Goal: Information Seeking & Learning: Learn about a topic

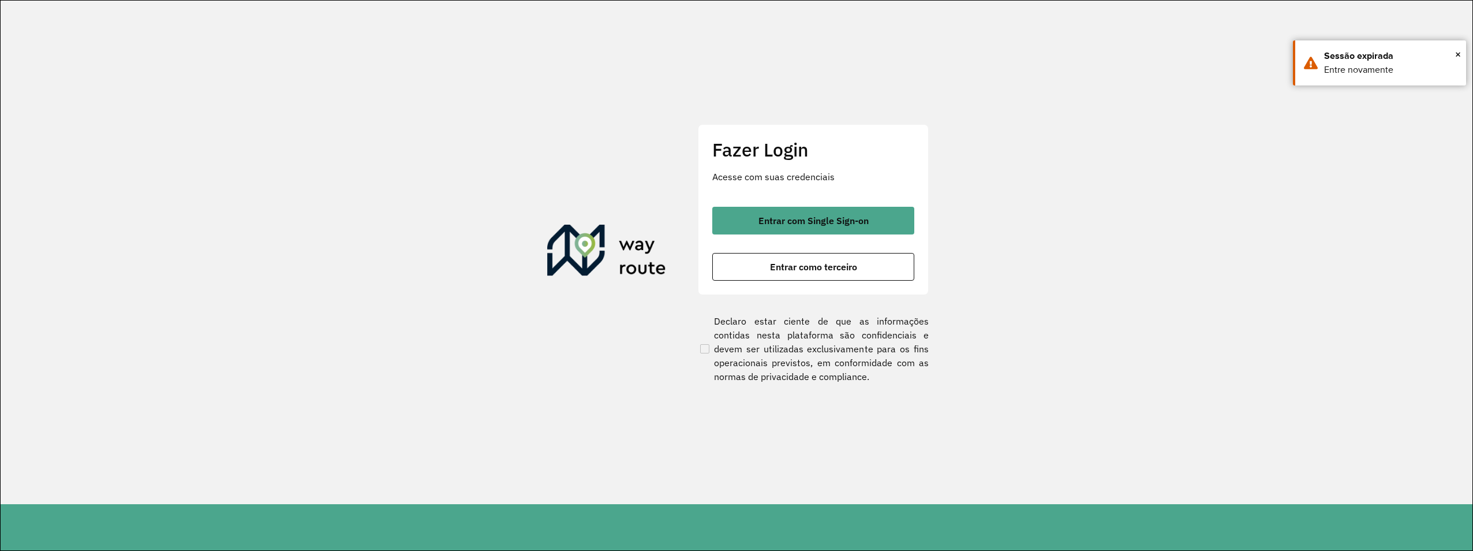
click at [898, 214] on button "Entrar com Single Sign-on" at bounding box center [813, 221] width 202 height 28
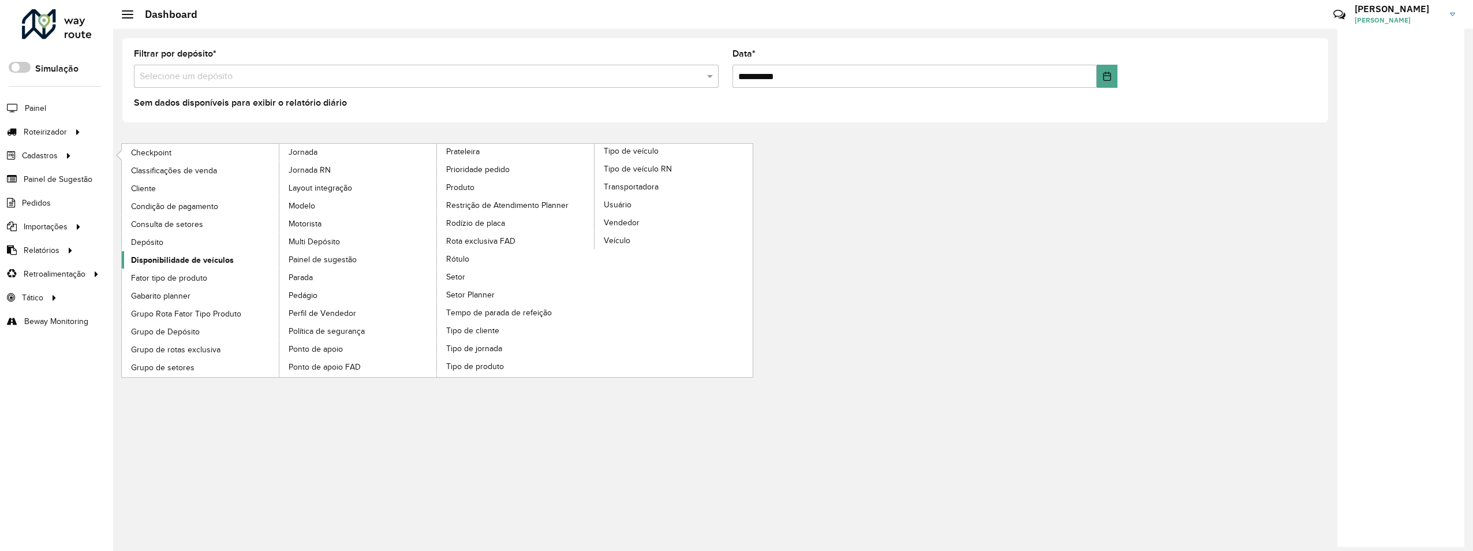
click at [194, 255] on span "Disponibilidade de veículos" at bounding box center [182, 260] width 103 height 12
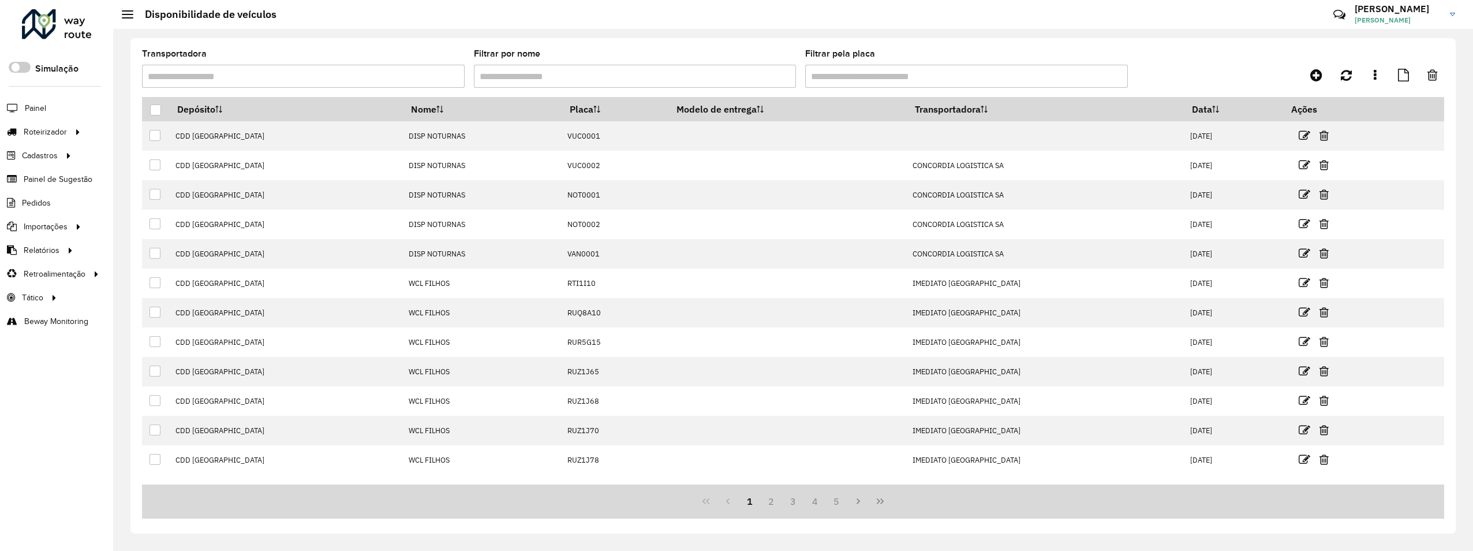
click at [618, 71] on input "Filtrar por nome" at bounding box center [635, 76] width 323 height 23
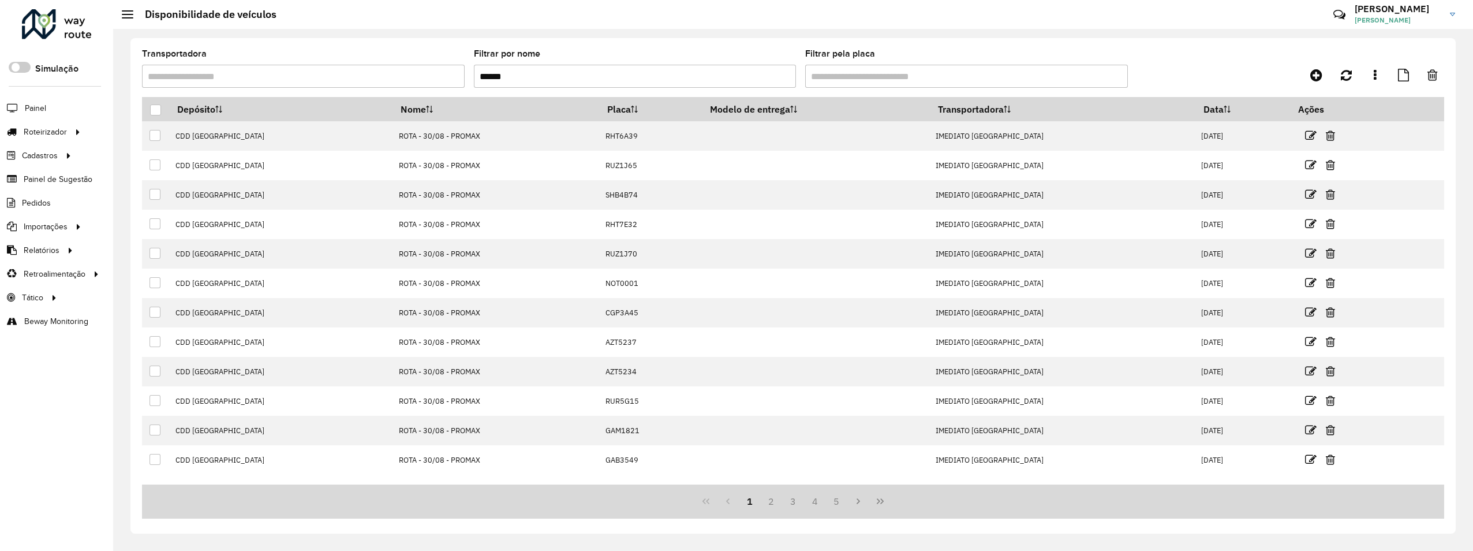
type input "******"
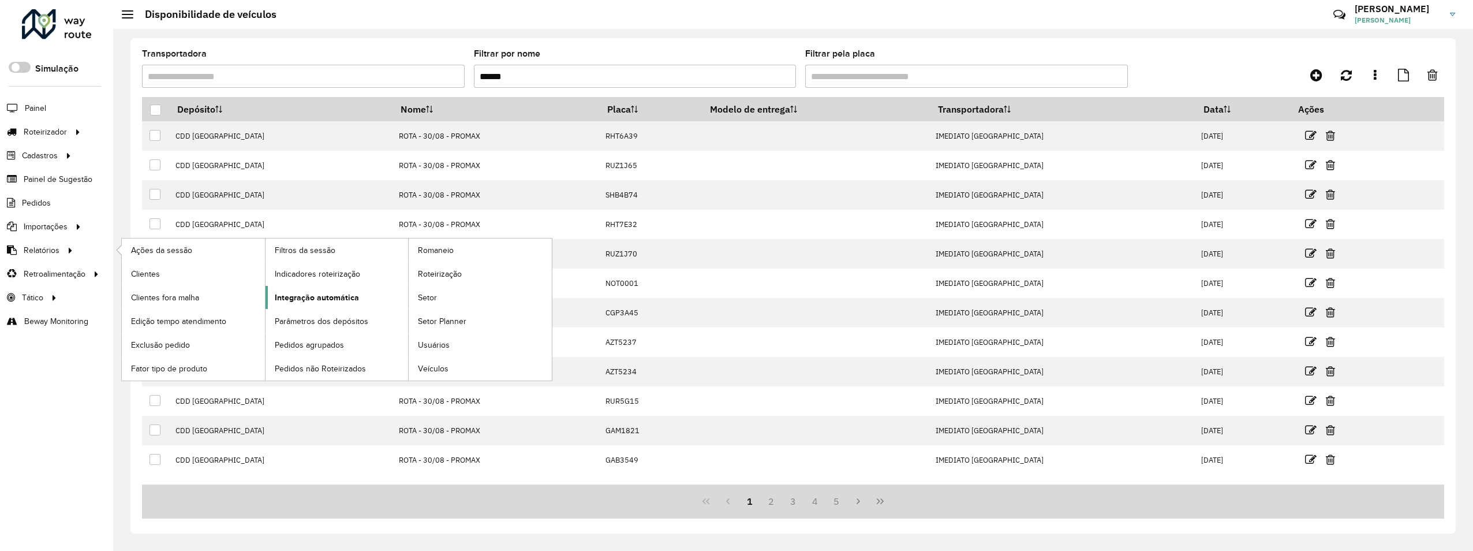
click at [322, 300] on span "Integração automática" at bounding box center [317, 297] width 84 height 12
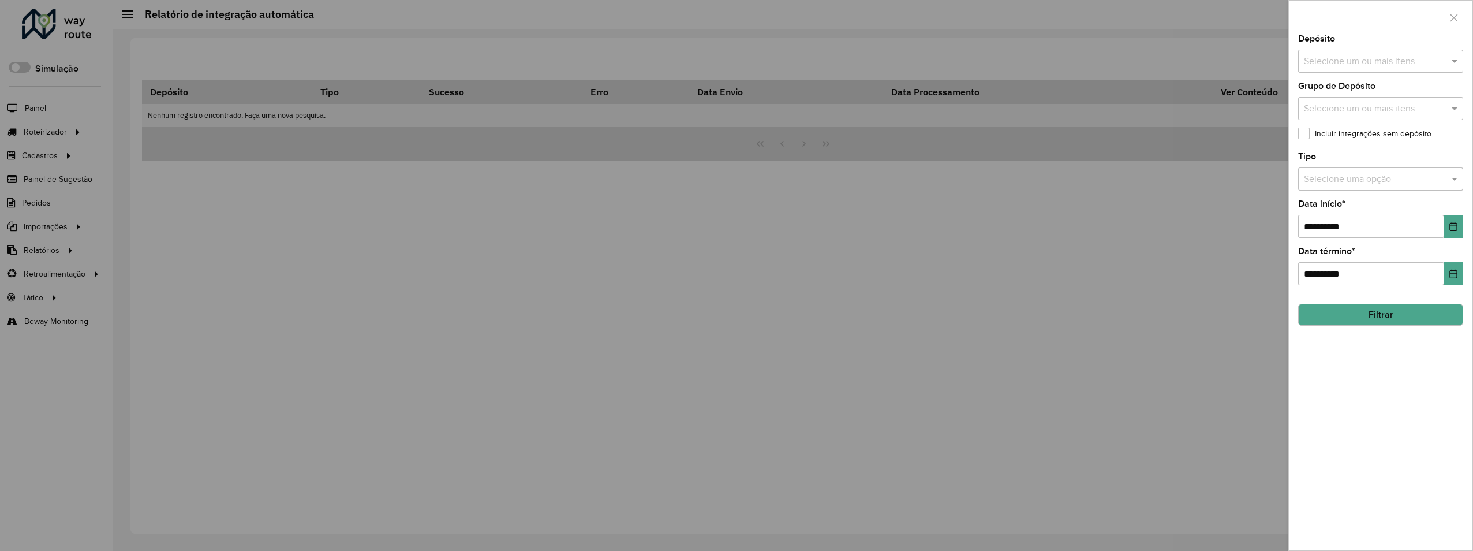
click at [1376, 63] on input "text" at bounding box center [1375, 62] width 148 height 14
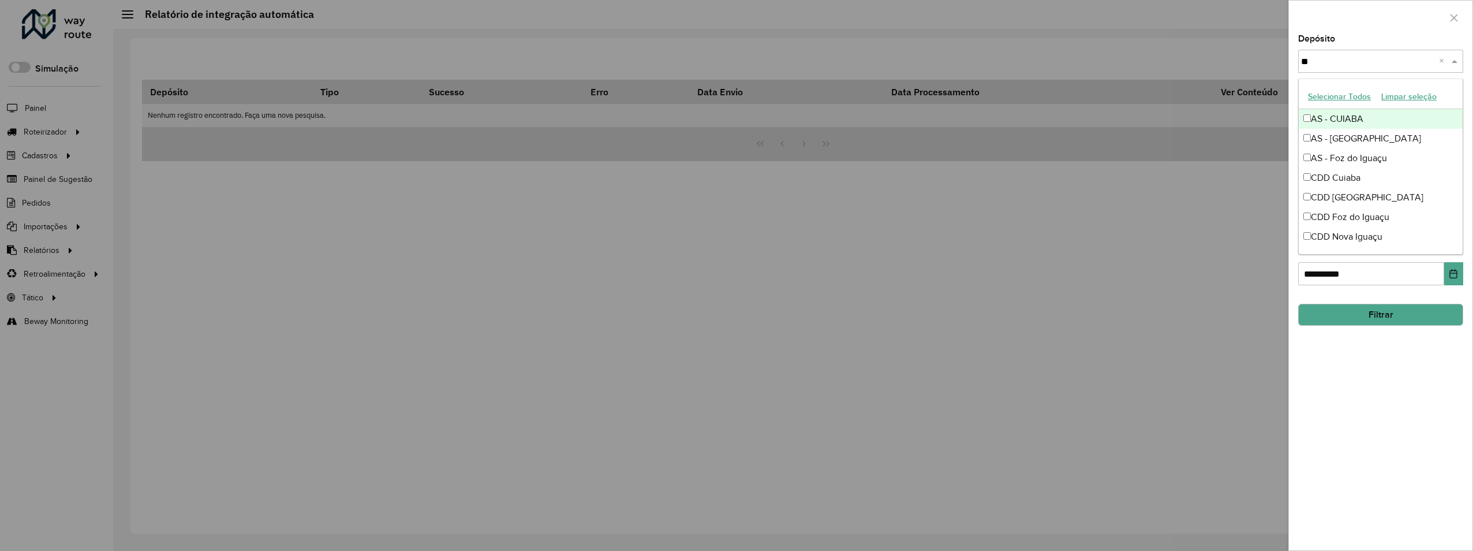
type input "***"
click at [1229, 245] on div at bounding box center [736, 275] width 1473 height 551
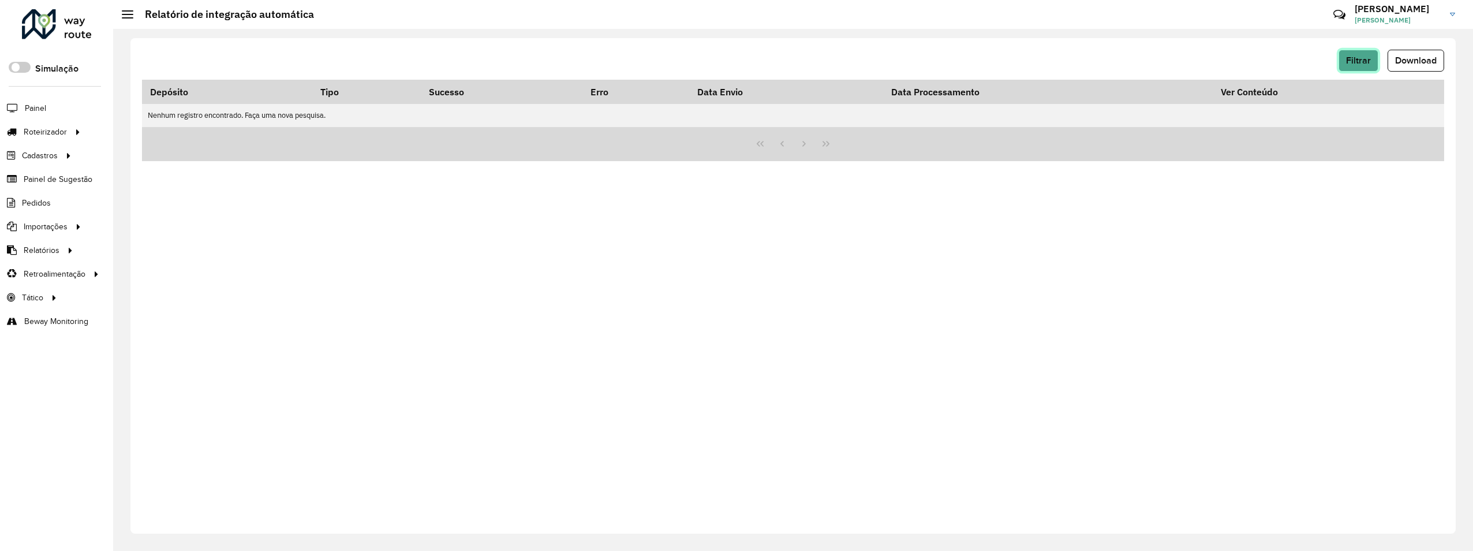
click at [1374, 55] on button "Filtrar" at bounding box center [1359, 61] width 40 height 22
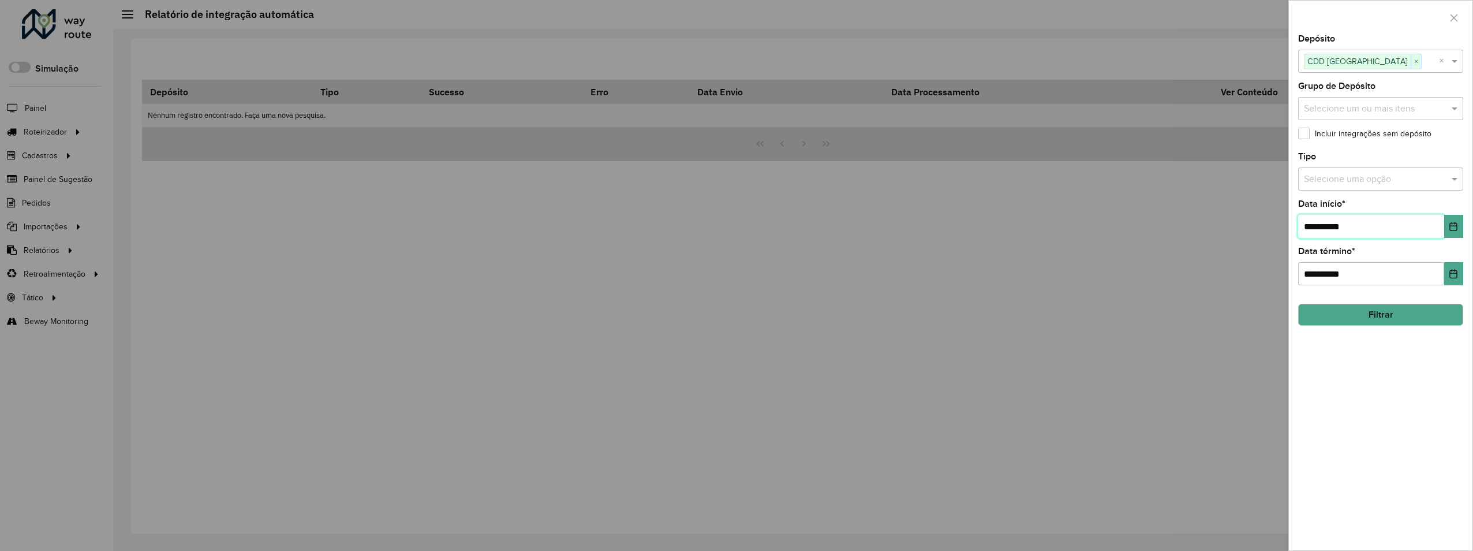
click at [1371, 228] on input "**********" at bounding box center [1371, 226] width 146 height 23
click at [1452, 230] on icon "Choose Date" at bounding box center [1453, 226] width 9 height 9
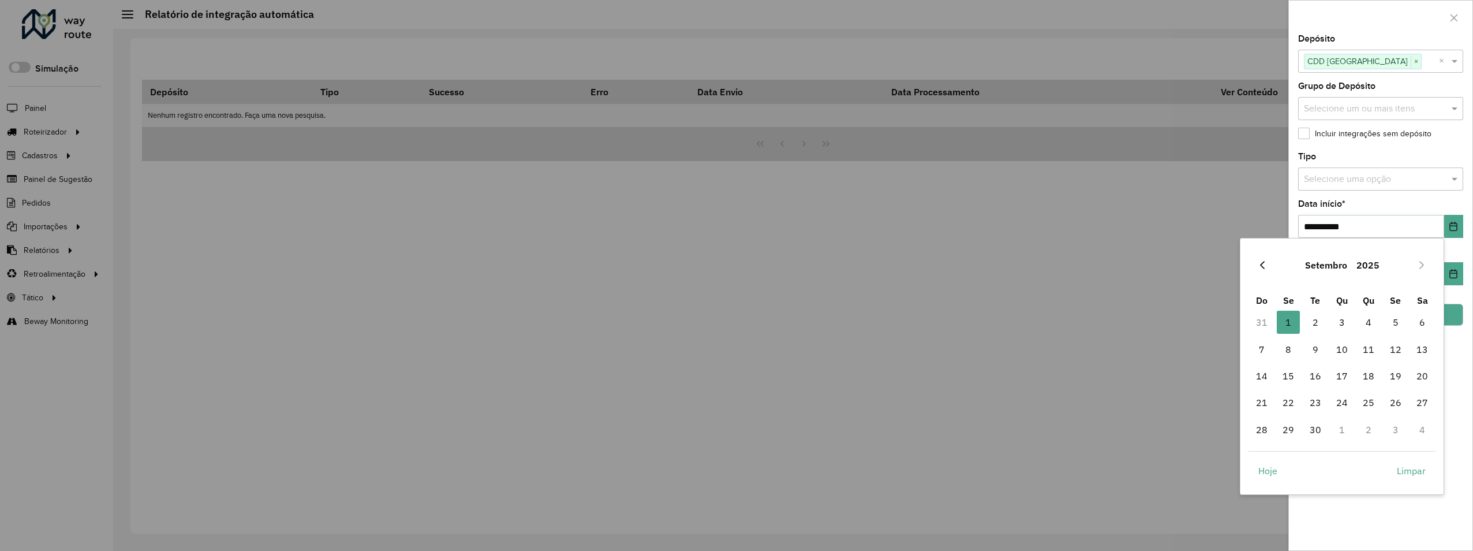
click at [1262, 265] on icon "Previous Month" at bounding box center [1262, 264] width 9 height 9
click at [1402, 429] on span "29" at bounding box center [1395, 429] width 23 height 23
type input "**********"
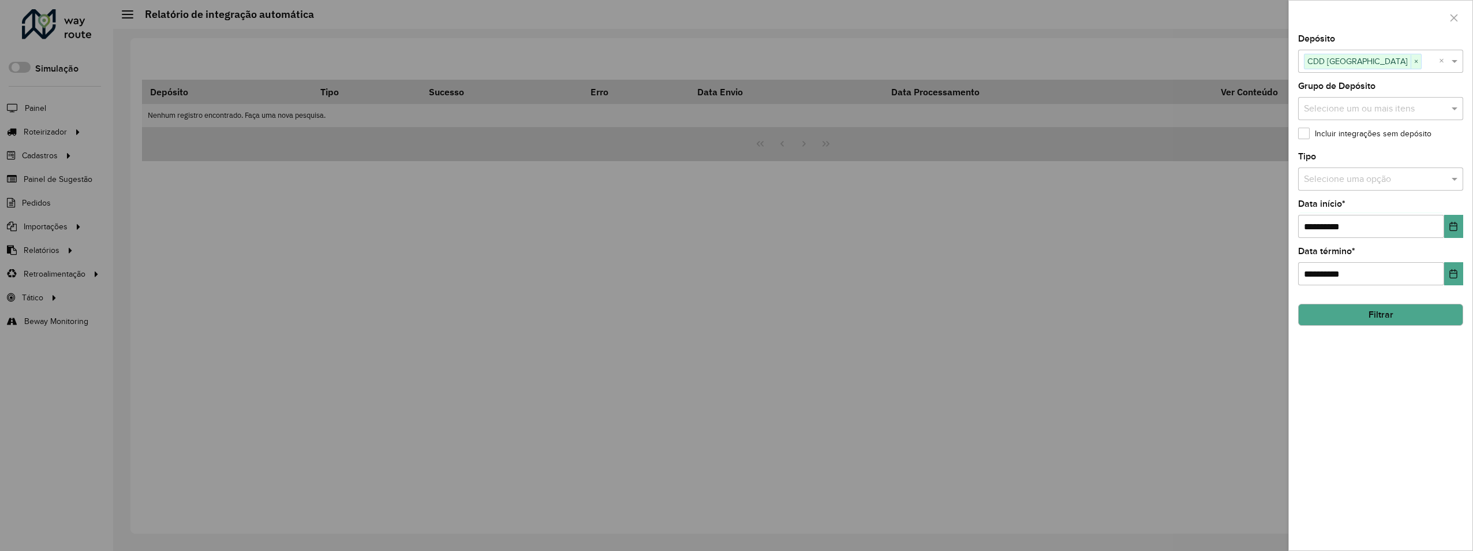
click at [1360, 185] on input "text" at bounding box center [1369, 180] width 130 height 14
type input "****"
click at [1353, 213] on span "Disponibilidade" at bounding box center [1334, 212] width 63 height 10
click at [1303, 134] on label "Incluir integrações sem depósito" at bounding box center [1364, 134] width 133 height 12
click at [1370, 311] on button "Filtrar" at bounding box center [1380, 315] width 165 height 22
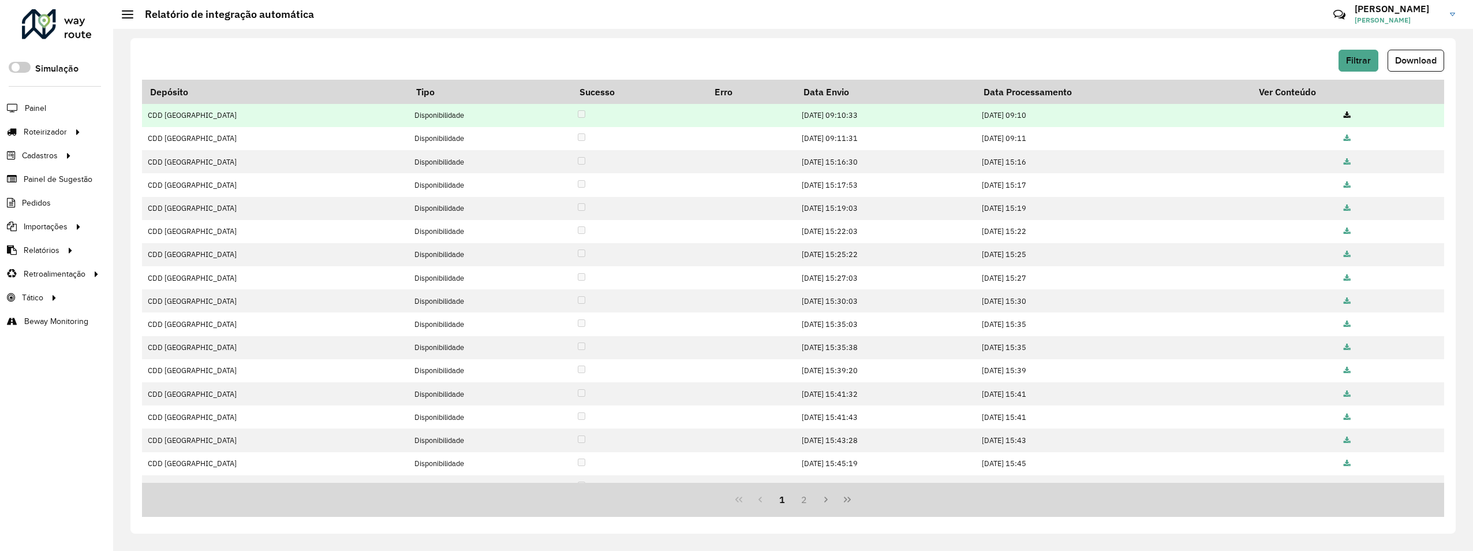
click at [1344, 115] on icon at bounding box center [1347, 116] width 7 height 8
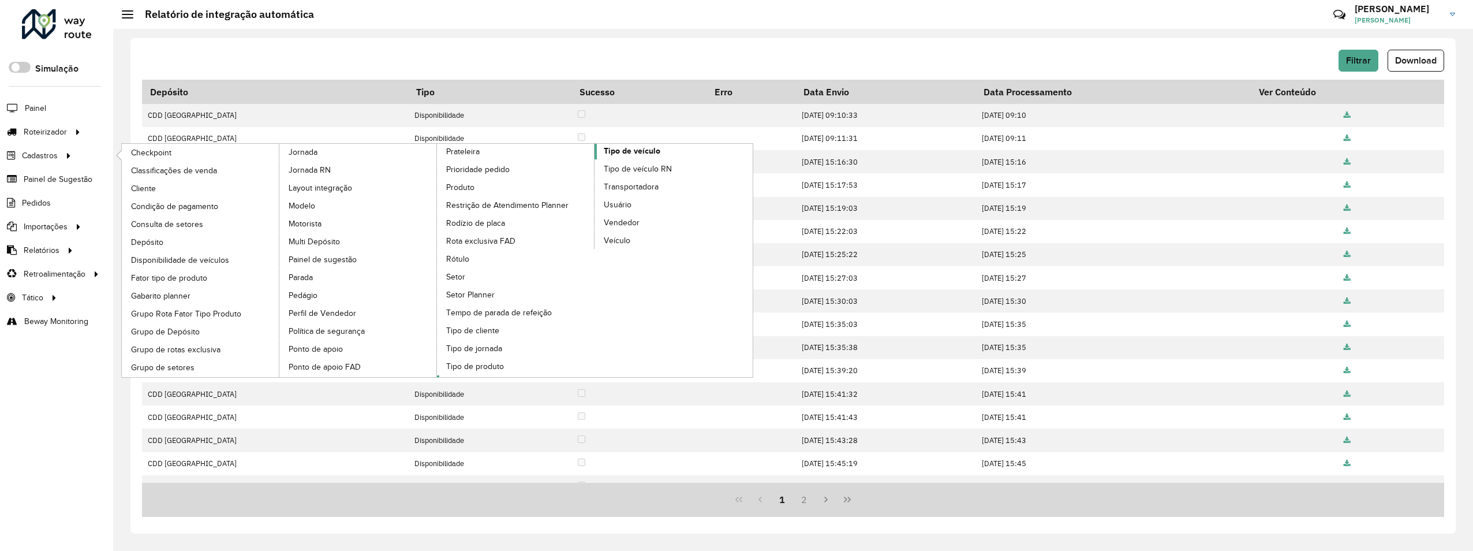
click at [648, 154] on span "Tipo de veículo" at bounding box center [632, 151] width 57 height 12
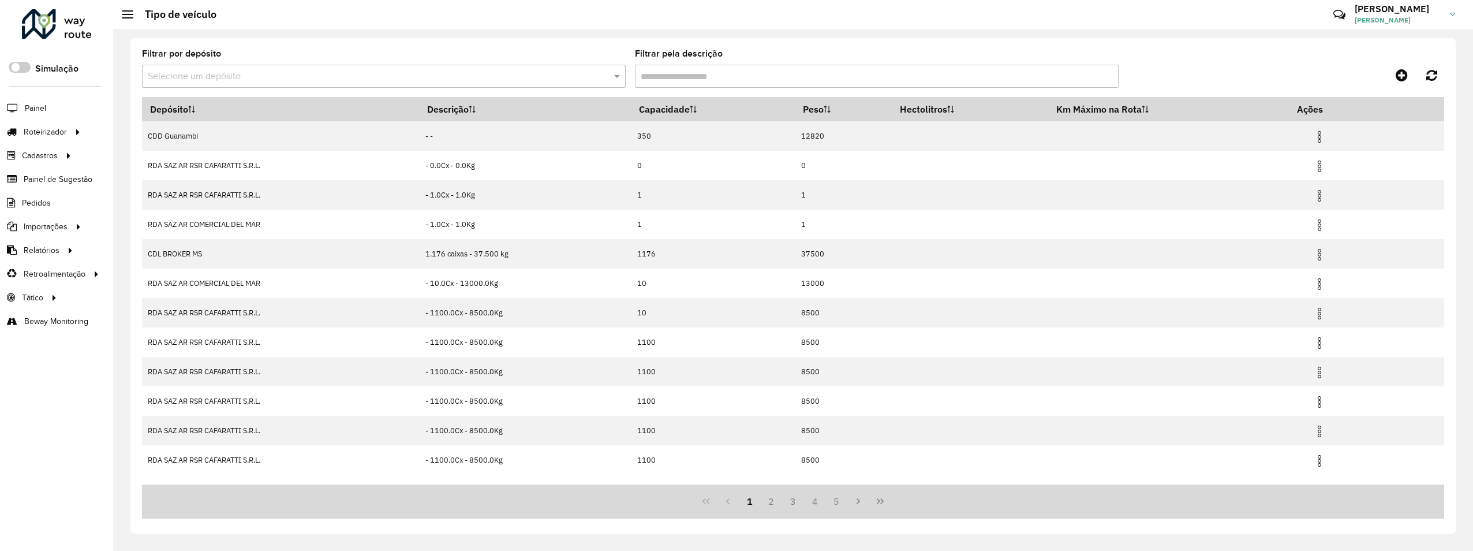
click at [760, 80] on input "Filtrar pela descrição" at bounding box center [877, 76] width 484 height 23
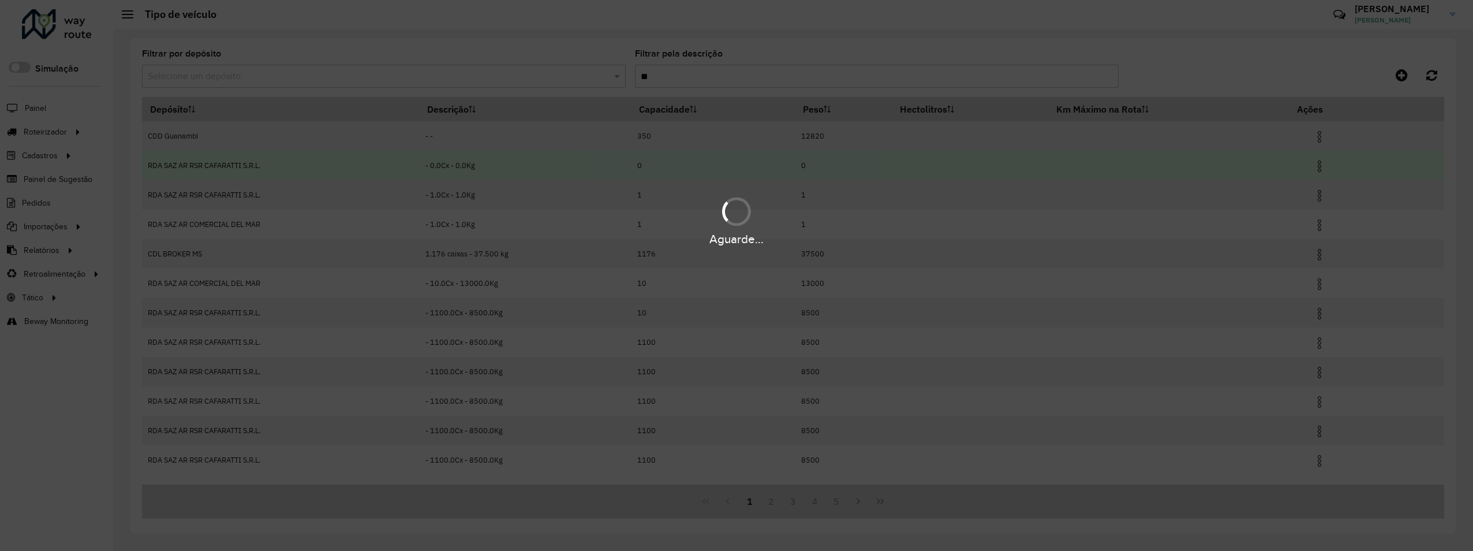
type input "**"
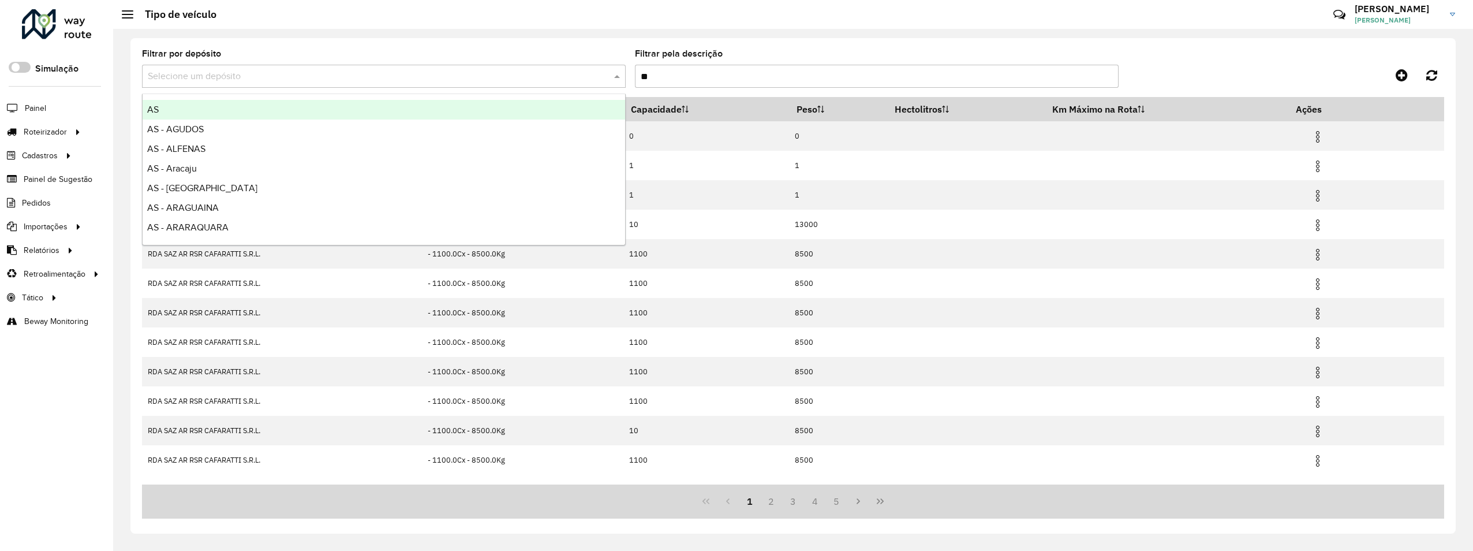
click at [582, 77] on input "text" at bounding box center [372, 77] width 449 height 14
click at [855, 44] on div "Filtrar por depósito Selecione um depósito Filtrar pela descrição ** Depósito D…" at bounding box center [792, 285] width 1325 height 495
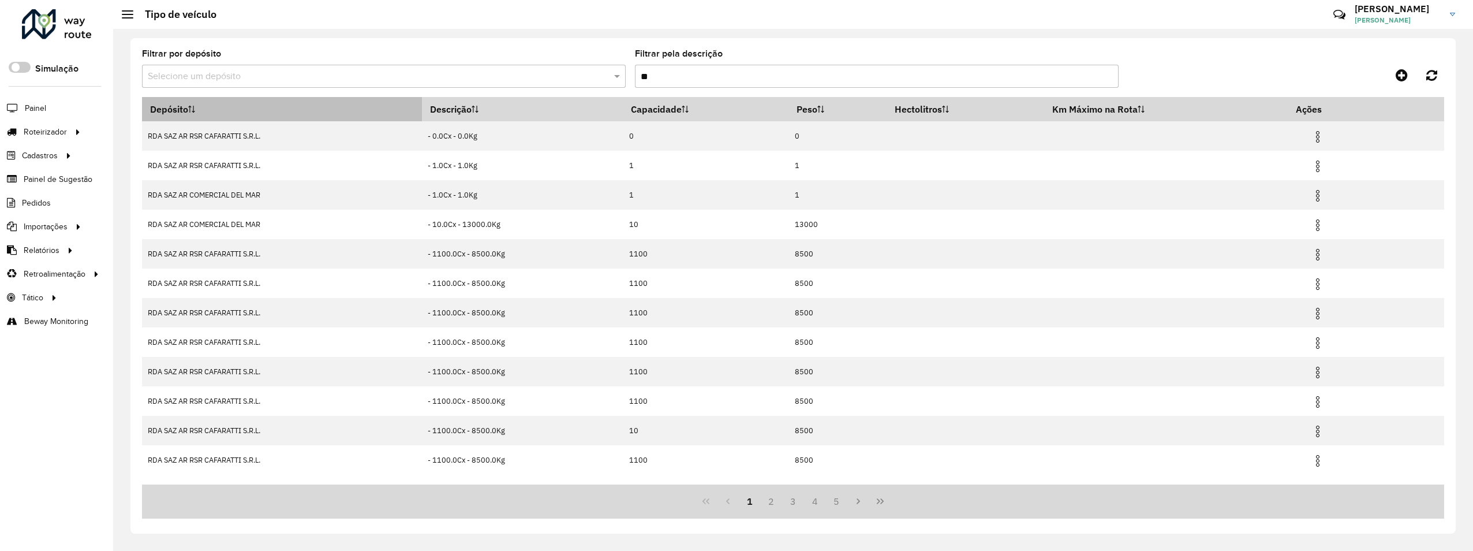
click at [191, 107] on icon at bounding box center [191, 109] width 7 height 7
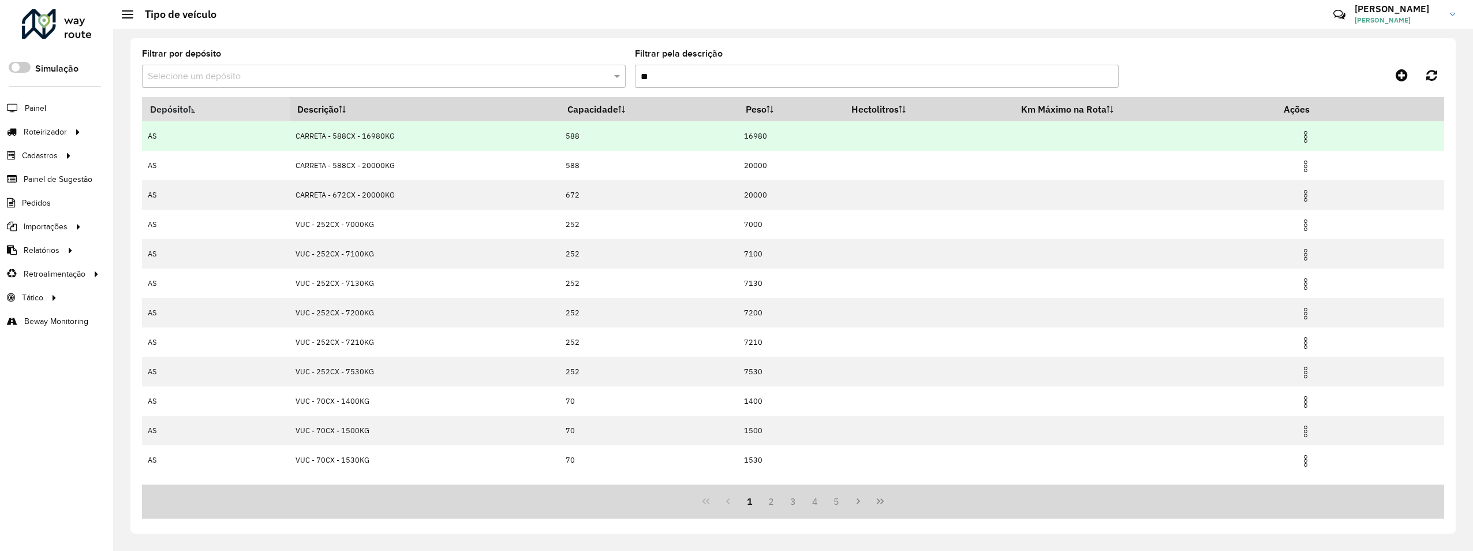
drag, startPoint x: 298, startPoint y: 136, endPoint x: 409, endPoint y: 137, distance: 110.8
click at [409, 137] on td "CARRETA - 588CX - 16980KG" at bounding box center [425, 135] width 270 height 29
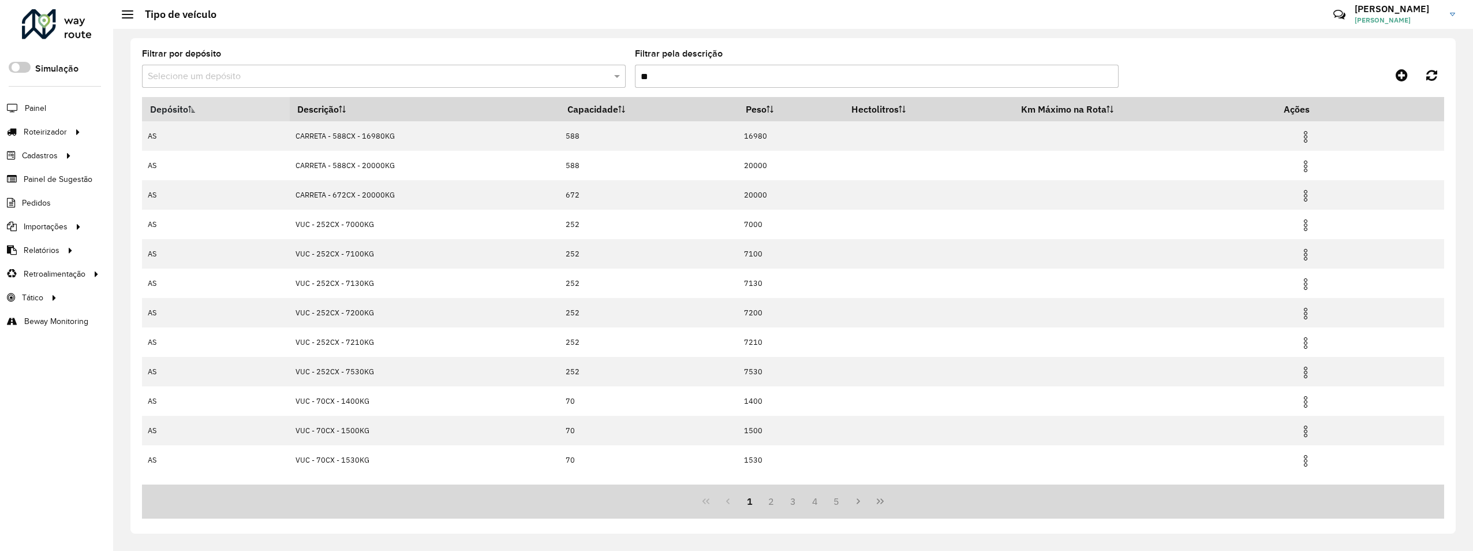
drag, startPoint x: 409, startPoint y: 137, endPoint x: 561, endPoint y: 20, distance: 191.8
click at [560, 17] on hb-header "Tipo de veículo Críticas? Dúvidas? Elogios? Sugestões? Entre em contato conosco…" at bounding box center [793, 14] width 1360 height 29
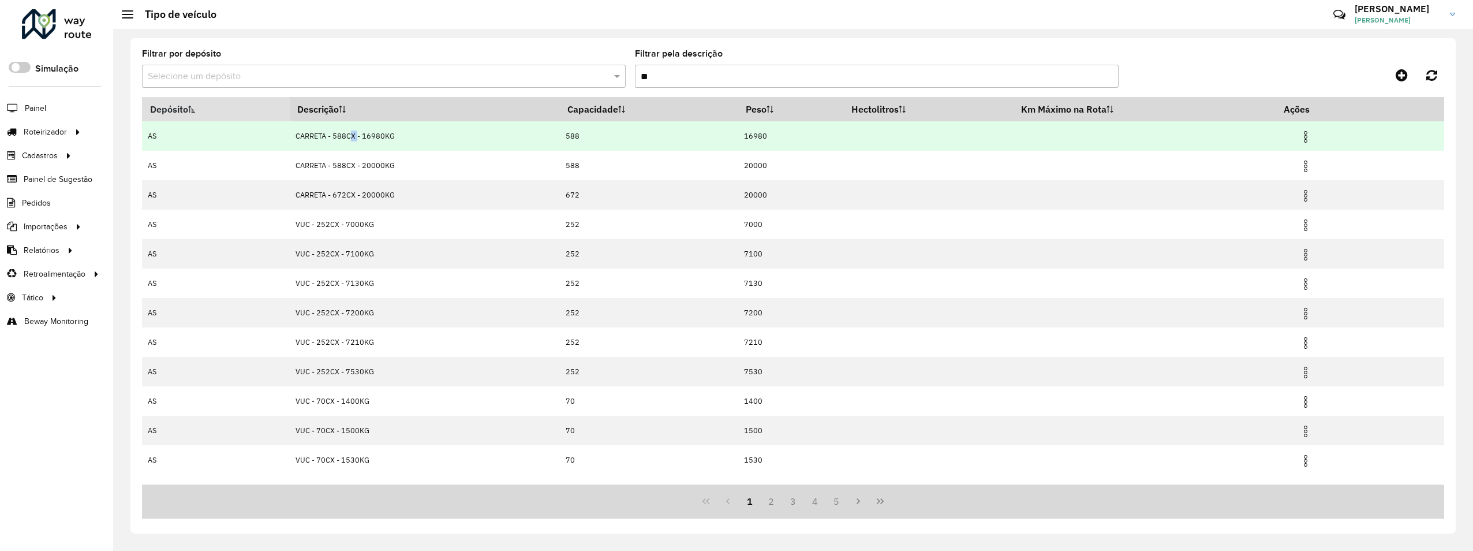
drag, startPoint x: 350, startPoint y: 136, endPoint x: 358, endPoint y: 135, distance: 7.5
click at [358, 135] on td "CARRETA - 588CX - 16980KG" at bounding box center [425, 135] width 270 height 29
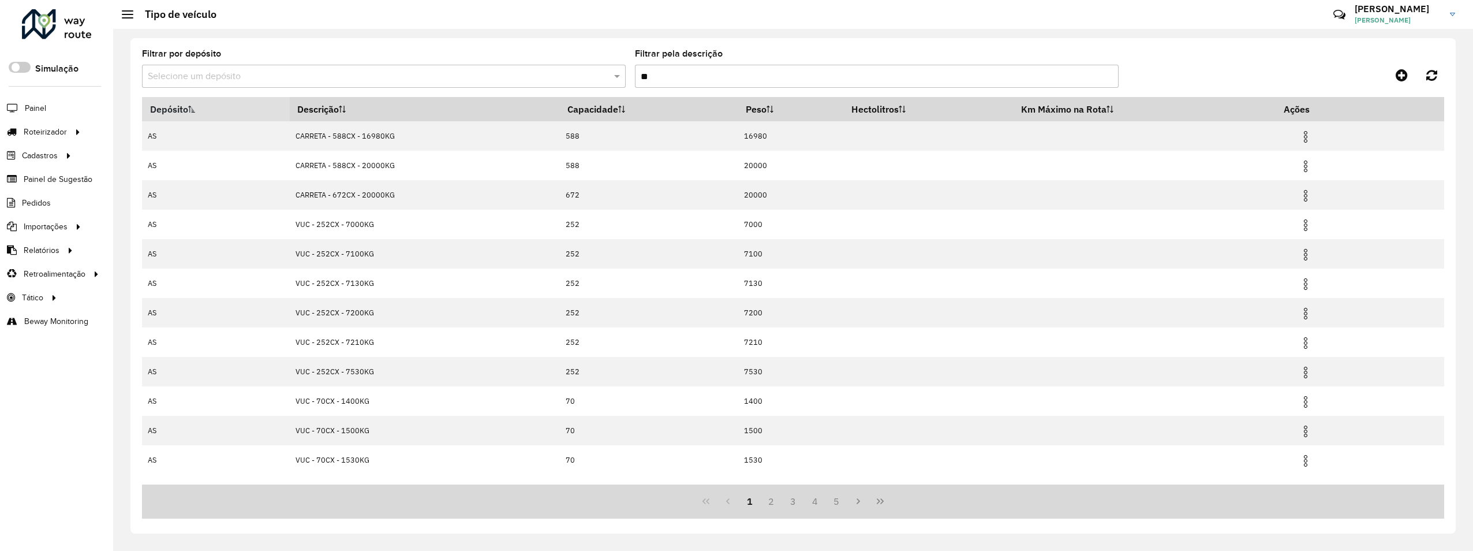
click at [600, 22] on hb-header "Tipo de veículo Críticas? Dúvidas? Elogios? Sugestões? Entre em contato conosco…" at bounding box center [793, 14] width 1360 height 29
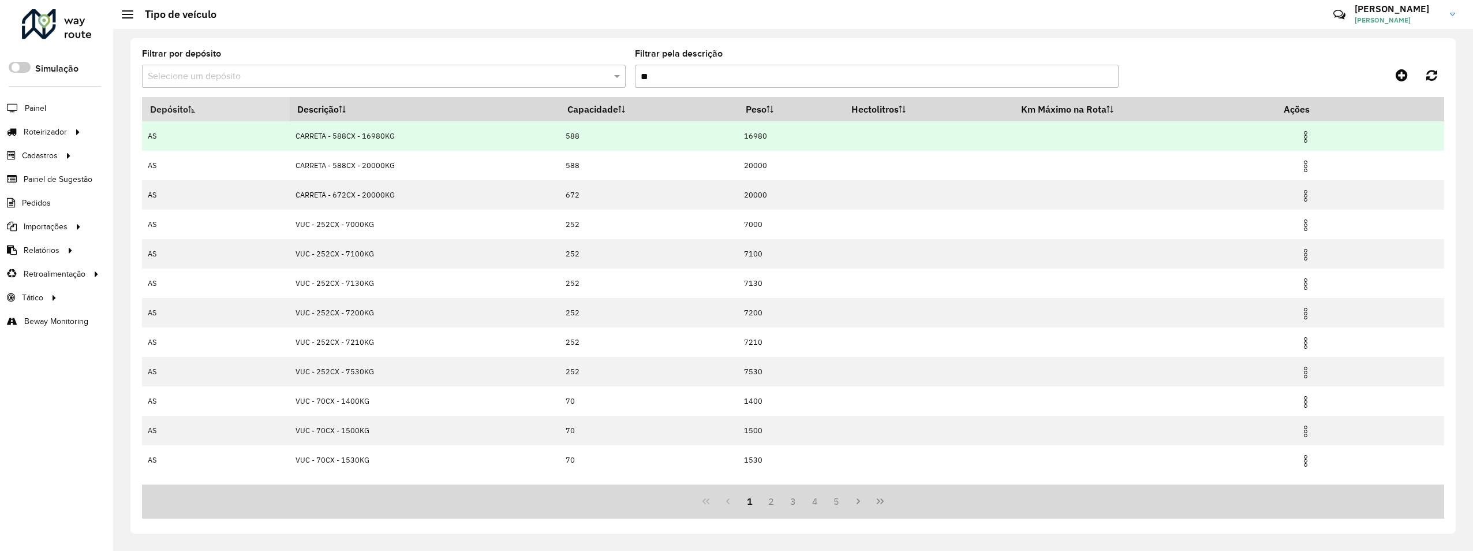
drag, startPoint x: 574, startPoint y: 134, endPoint x: 582, endPoint y: 134, distance: 7.5
click at [582, 134] on td "588" at bounding box center [648, 135] width 178 height 29
drag, startPoint x: 300, startPoint y: 136, endPoint x: 397, endPoint y: 139, distance: 97.6
click at [397, 139] on td "CARRETA - 588CX - 16980KG" at bounding box center [425, 135] width 270 height 29
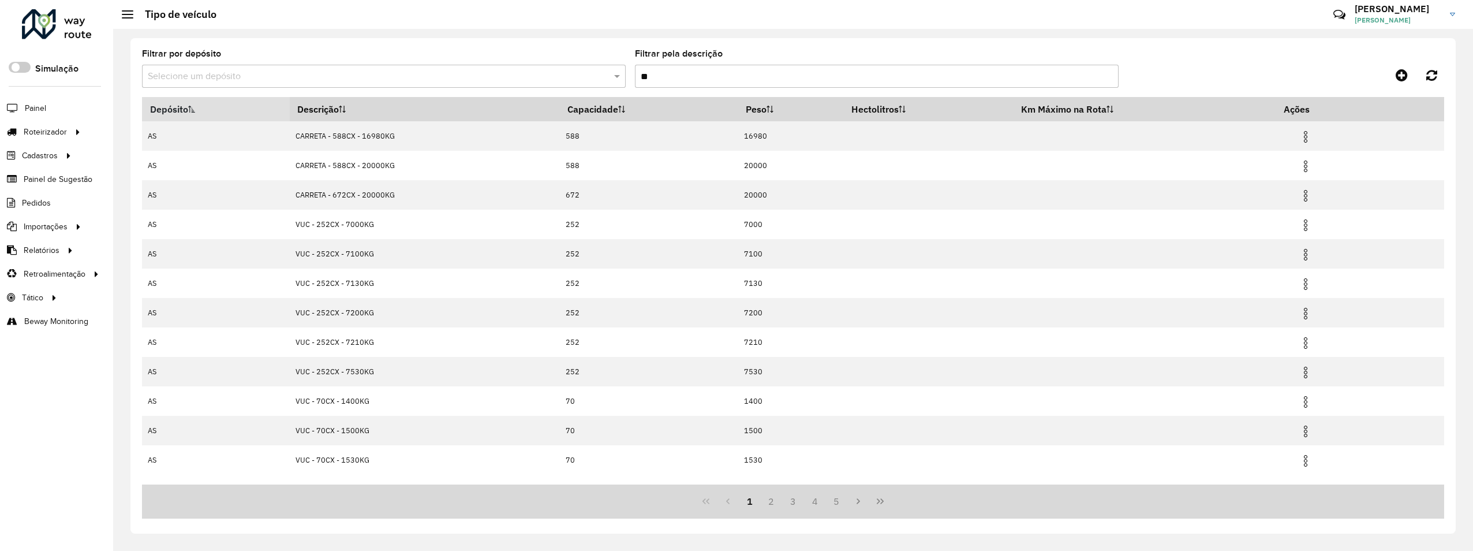
click at [530, 50] on div "Filtrar por depósito Selecione um depósito" at bounding box center [384, 69] width 484 height 38
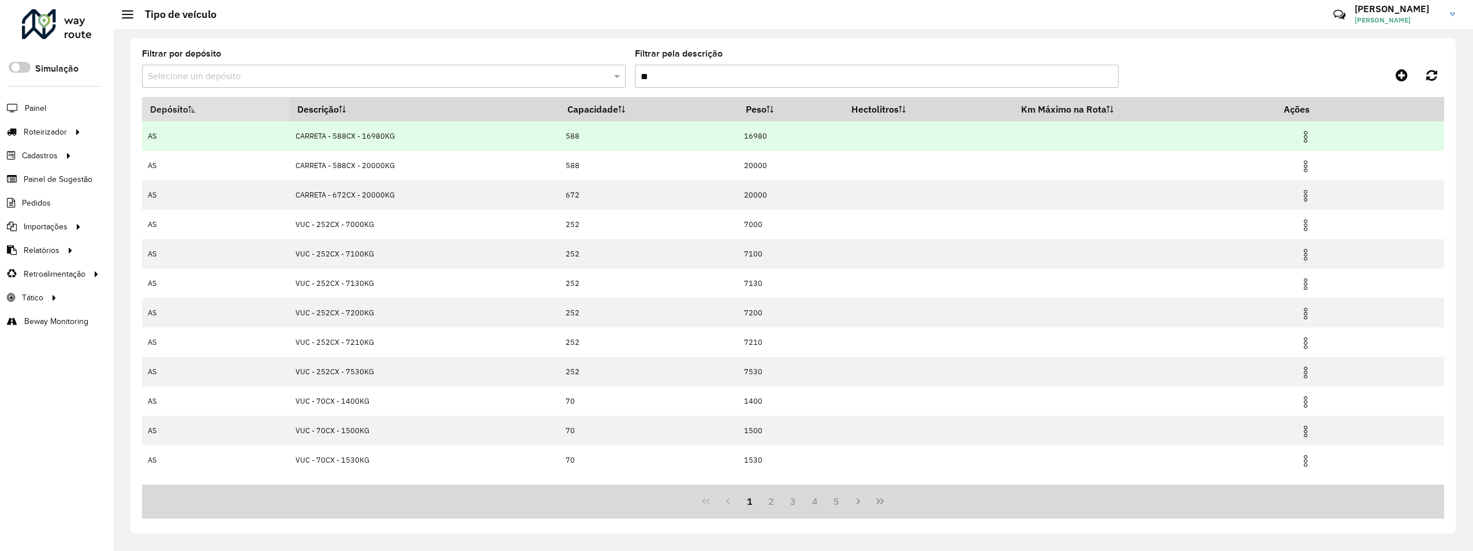
drag, startPoint x: 301, startPoint y: 136, endPoint x: 416, endPoint y: 139, distance: 115.5
click at [416, 139] on td "CARRETA - 588CX - 16980KG" at bounding box center [425, 135] width 270 height 29
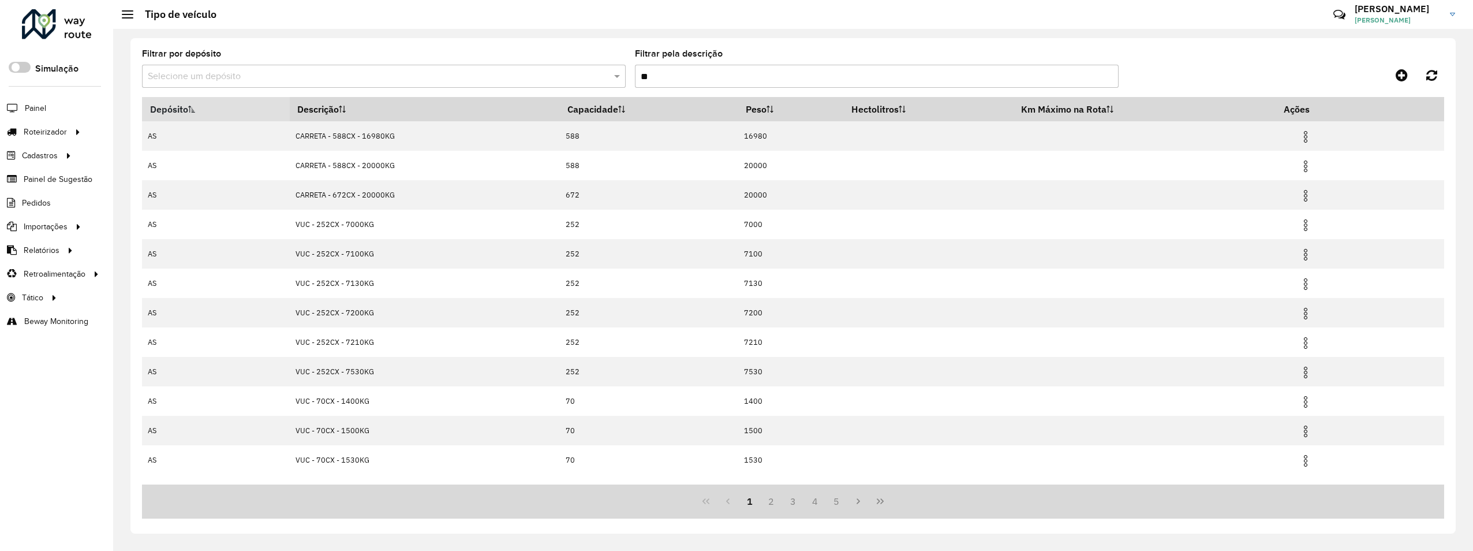
click at [762, 21] on hb-header "Tipo de veículo Críticas? Dúvidas? Elogios? Sugestões? Entre em contato conosco…" at bounding box center [793, 14] width 1360 height 29
